Goal: Task Accomplishment & Management: Manage account settings

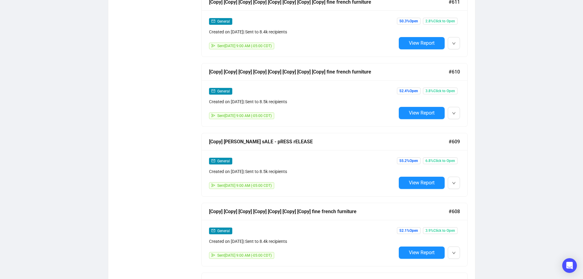
scroll to position [468, 0]
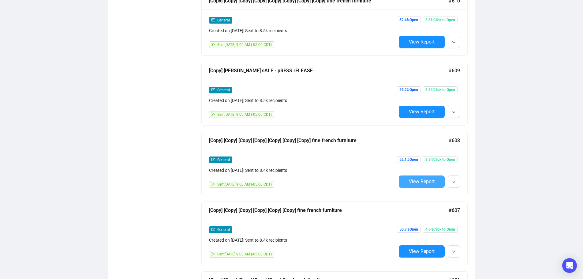
click at [413, 178] on span "View Report" at bounding box center [422, 181] width 26 height 6
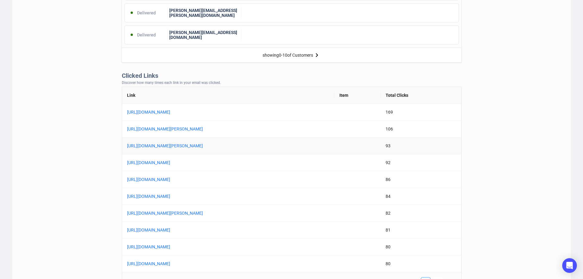
scroll to position [459, 0]
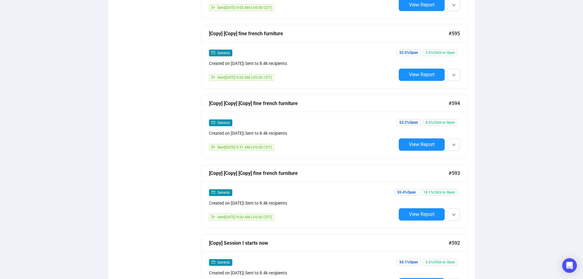
scroll to position [840, 0]
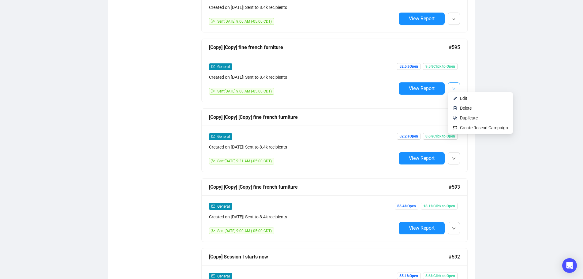
click at [453, 87] on icon "down" at bounding box center [454, 89] width 4 height 4
click at [458, 98] on li "Edit" at bounding box center [480, 98] width 63 height 10
